Goal: Task Accomplishment & Management: Manage account settings

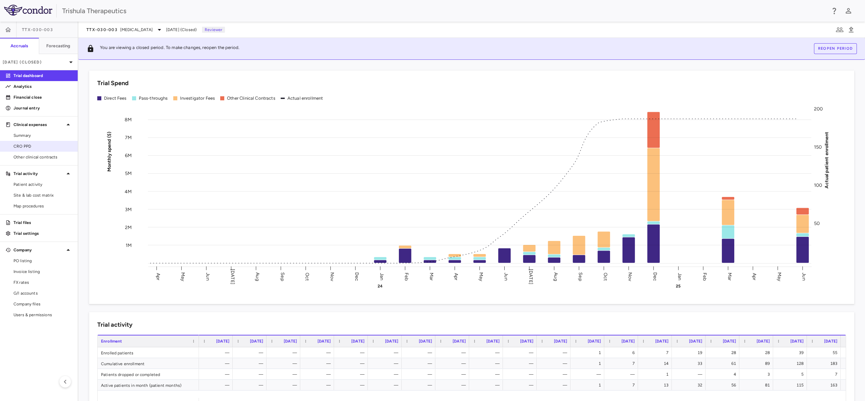
click at [32, 147] on span "CRO PPD" at bounding box center [43, 146] width 59 height 6
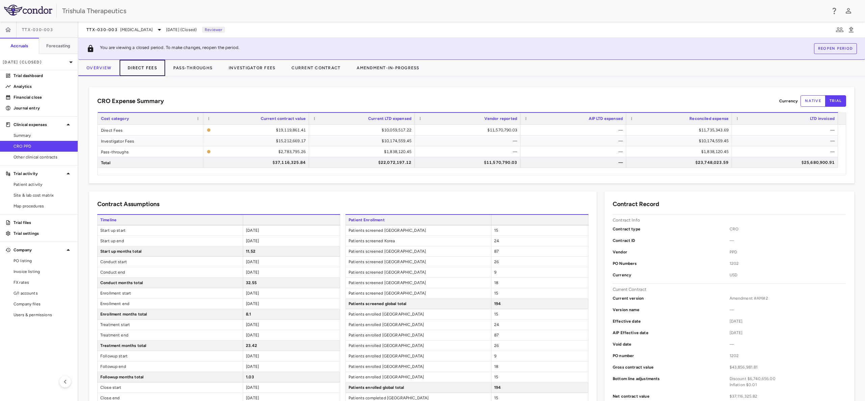
click at [133, 69] on button "Direct Fees" at bounding box center [143, 68] width 46 height 16
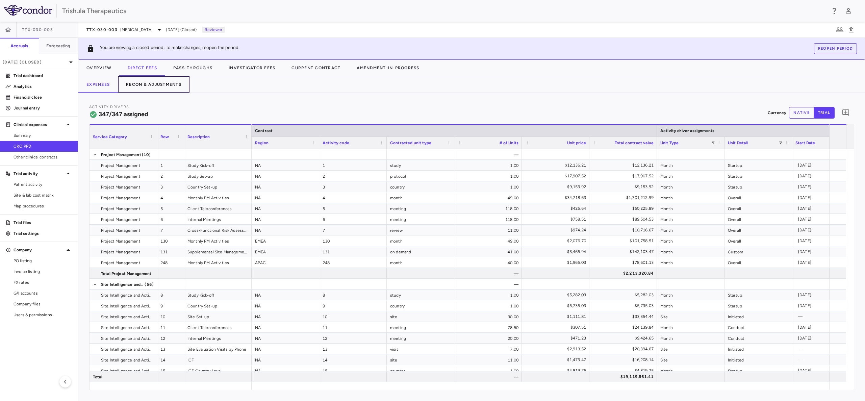
click at [157, 82] on button "Recon & Adjustments" at bounding box center [154, 84] width 72 height 16
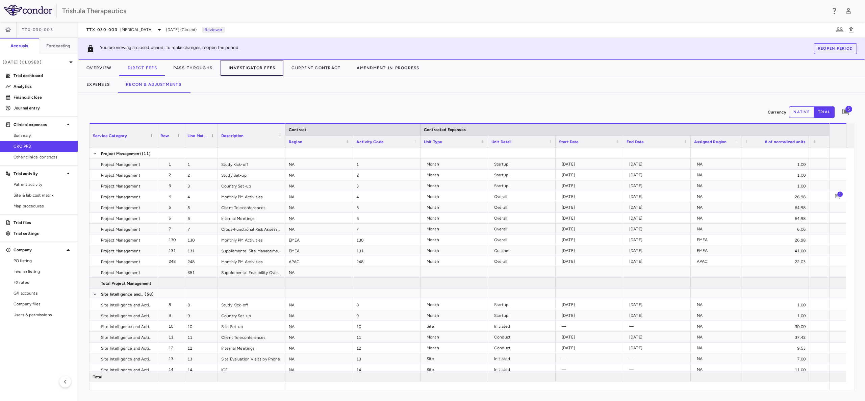
drag, startPoint x: 253, startPoint y: 63, endPoint x: 258, endPoint y: 73, distance: 11.2
click at [253, 63] on button "Investigator Fees" at bounding box center [252, 68] width 63 height 16
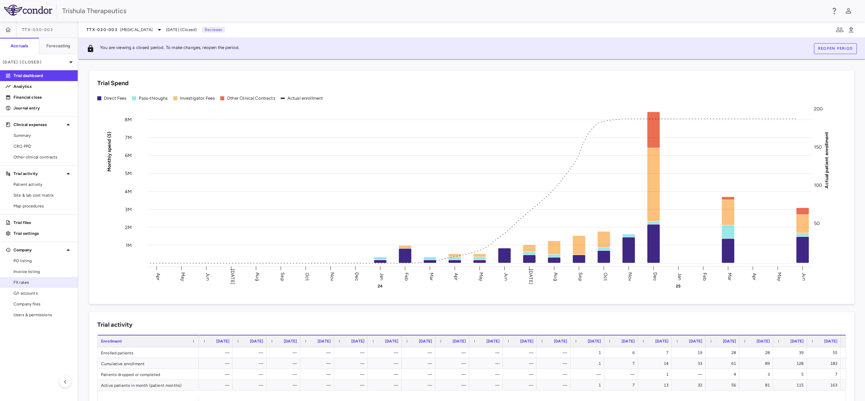
click at [21, 282] on span "FX rates" at bounding box center [43, 282] width 59 height 6
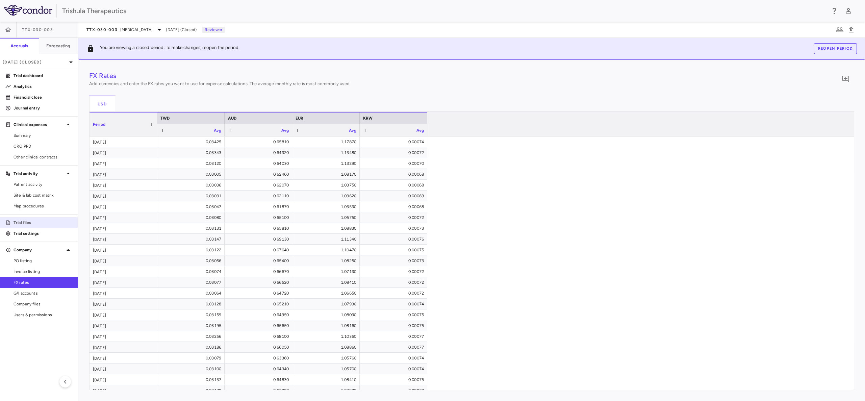
click at [22, 221] on p "Trial files" at bounding box center [43, 223] width 59 height 6
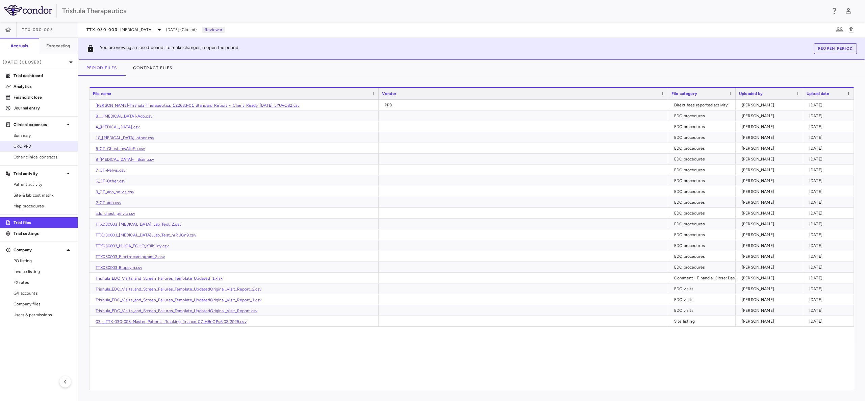
click at [26, 148] on span "CRO PPD" at bounding box center [43, 146] width 59 height 6
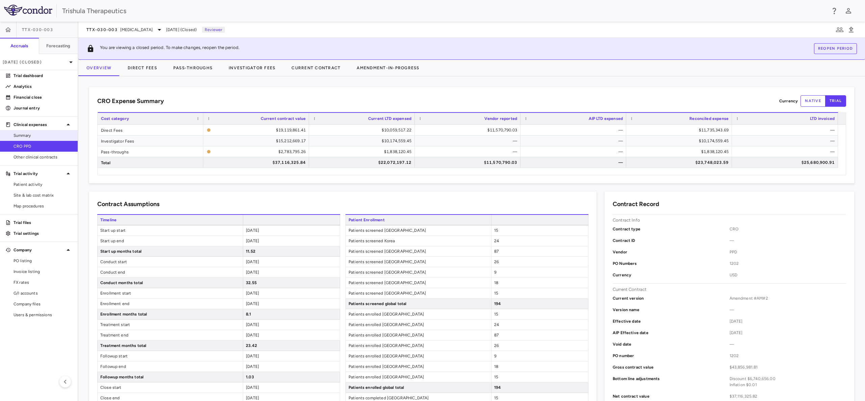
click at [34, 132] on link "Summary" at bounding box center [39, 135] width 78 height 10
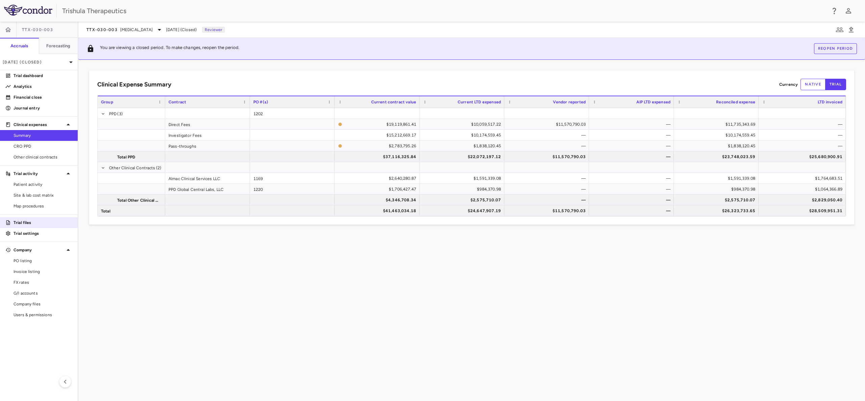
click at [26, 219] on link "Trial files" at bounding box center [39, 223] width 78 height 10
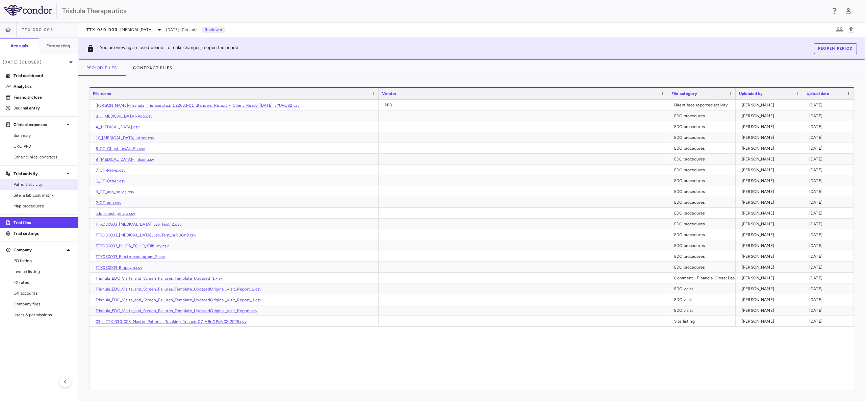
click at [37, 183] on span "Patient activity" at bounding box center [43, 184] width 59 height 6
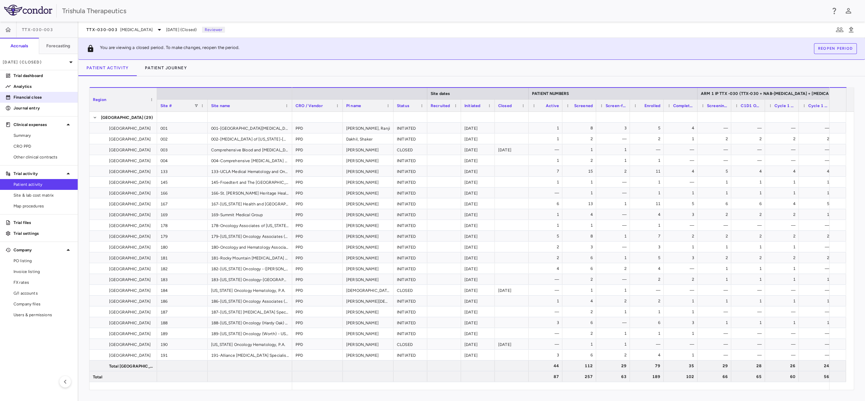
click at [38, 100] on p "Financial close" at bounding box center [43, 97] width 59 height 6
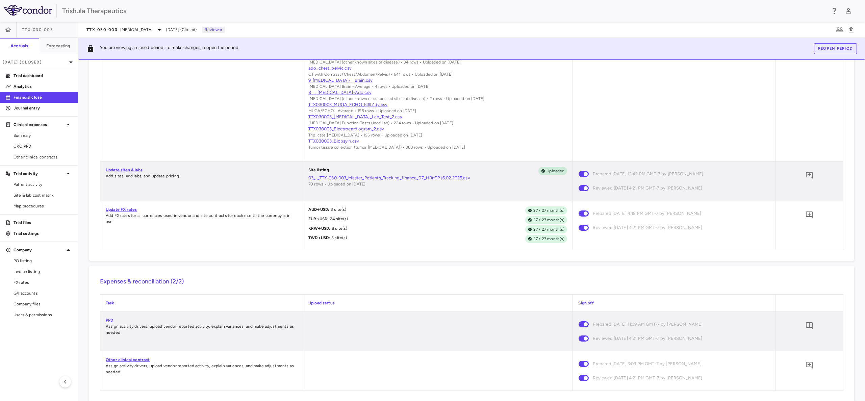
scroll to position [456, 0]
click at [57, 65] on p "Jun 2025 (Closed)" at bounding box center [35, 62] width 64 height 6
click at [37, 99] on div "Jul 2025 Open" at bounding box center [38, 95] width 77 height 16
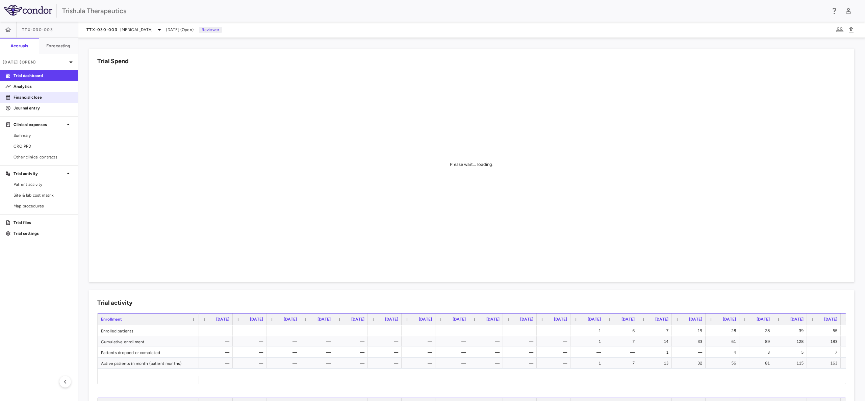
click at [29, 97] on p "Financial close" at bounding box center [43, 97] width 59 height 6
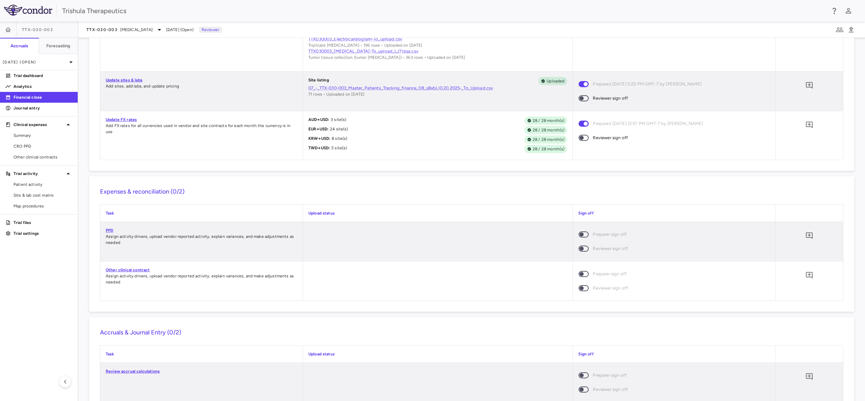
scroll to position [487, 0]
